Goal: Task Accomplishment & Management: Manage account settings

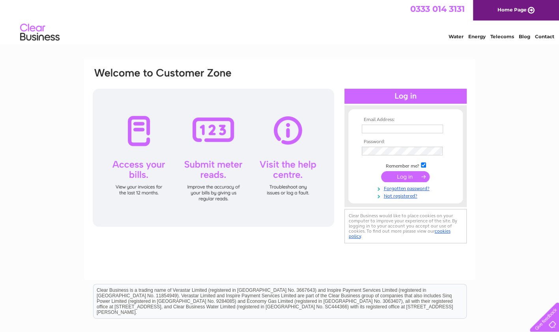
type input "mackleeners@hotmail.co.uk"
click at [400, 179] on input "submit" at bounding box center [405, 176] width 49 height 11
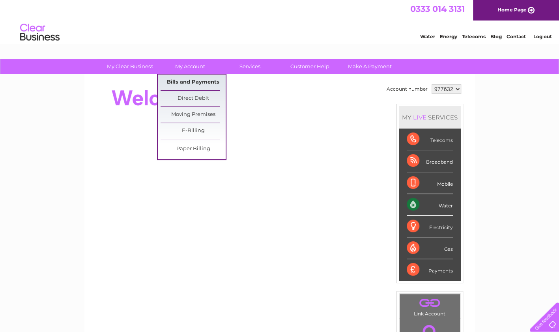
click at [182, 82] on link "Bills and Payments" at bounding box center [193, 83] width 65 height 16
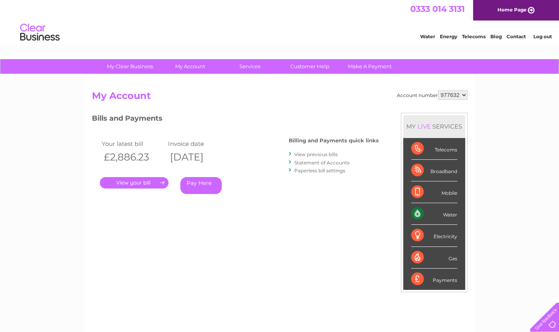
click at [135, 181] on link "." at bounding box center [134, 182] width 69 height 11
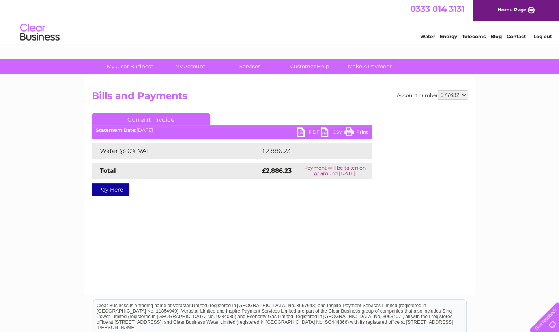
click at [302, 133] on link "PDF" at bounding box center [309, 132] width 24 height 11
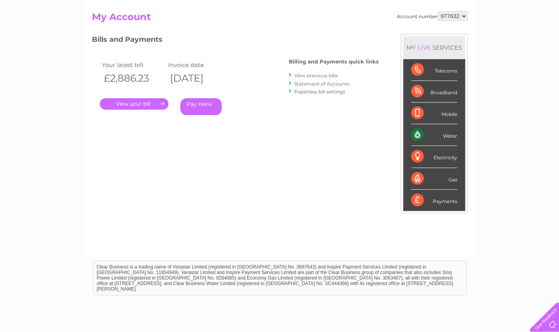
scroll to position [39, 0]
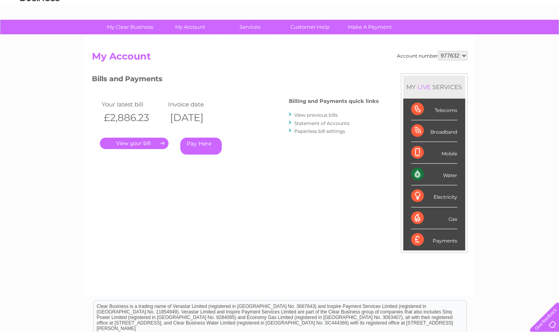
click at [306, 116] on link "View previous bills" at bounding box center [315, 115] width 43 height 6
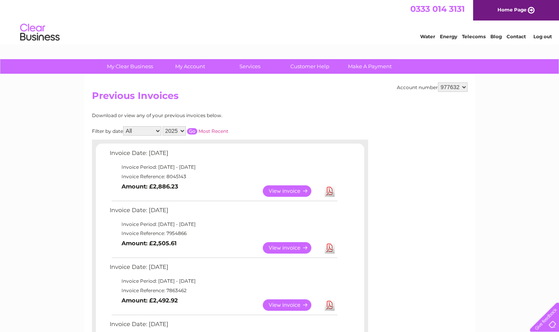
click at [294, 254] on td "View" at bounding box center [292, 247] width 62 height 15
click at [289, 241] on td "View" at bounding box center [292, 247] width 62 height 15
click at [292, 246] on link "View" at bounding box center [292, 247] width 58 height 11
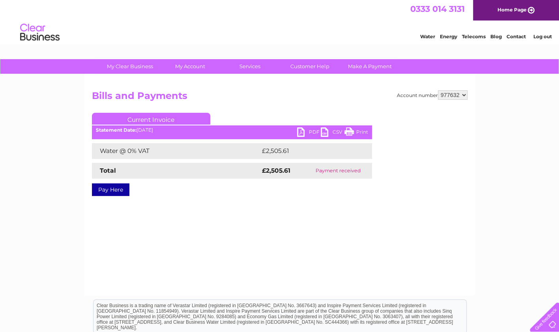
click at [303, 130] on link "PDF" at bounding box center [309, 132] width 24 height 11
